Goal: Navigation & Orientation: Find specific page/section

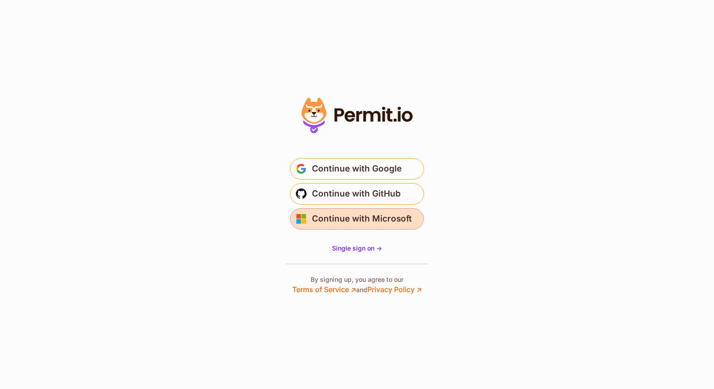
click at [394, 224] on span "Continue with Microsoft" at bounding box center [362, 218] width 100 height 14
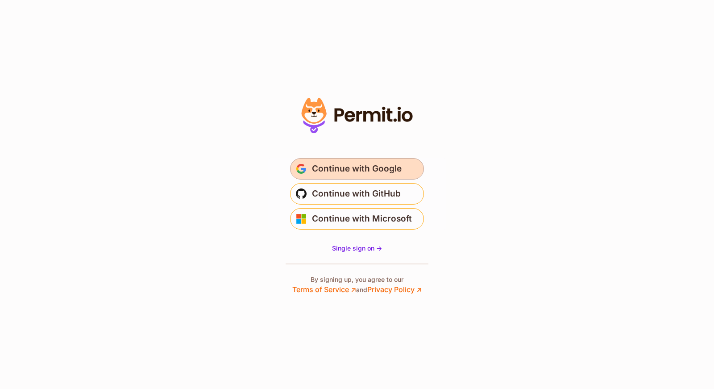
click at [364, 168] on span "Continue with Google" at bounding box center [357, 169] width 90 height 14
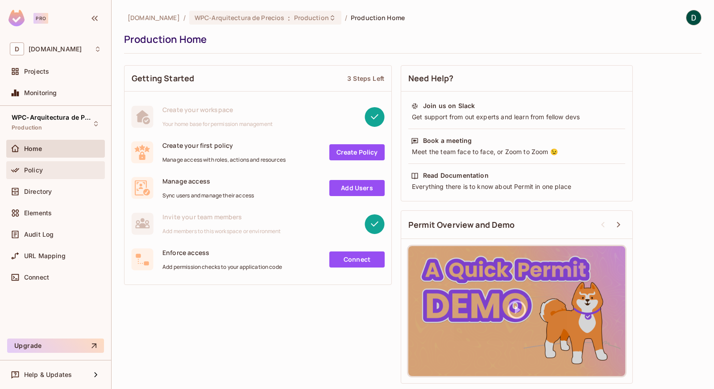
click at [64, 173] on div "Policy" at bounding box center [62, 169] width 77 height 7
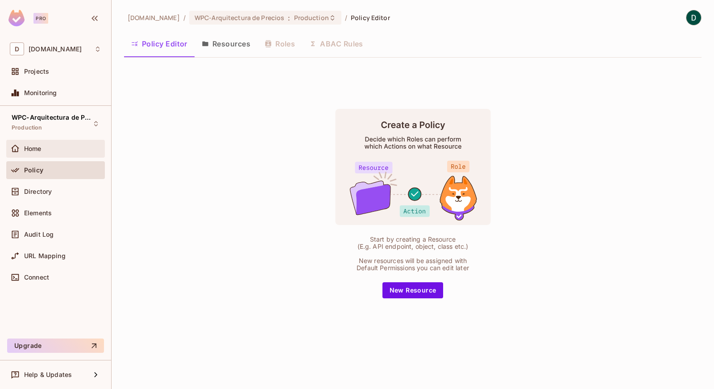
click at [62, 150] on div "Home" at bounding box center [62, 148] width 77 height 7
